Goal: Task Accomplishment & Management: Manage account settings

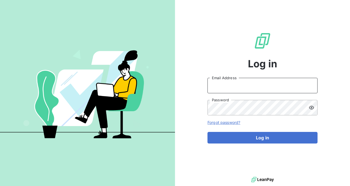
type input "[EMAIL_ADDRESS][DOMAIN_NAME]"
click at [313, 107] on icon at bounding box center [312, 108] width 6 height 6
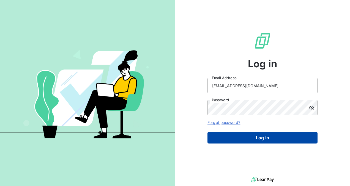
click at [266, 138] on button "Log in" at bounding box center [263, 138] width 110 height 12
